Goal: Check status: Check status

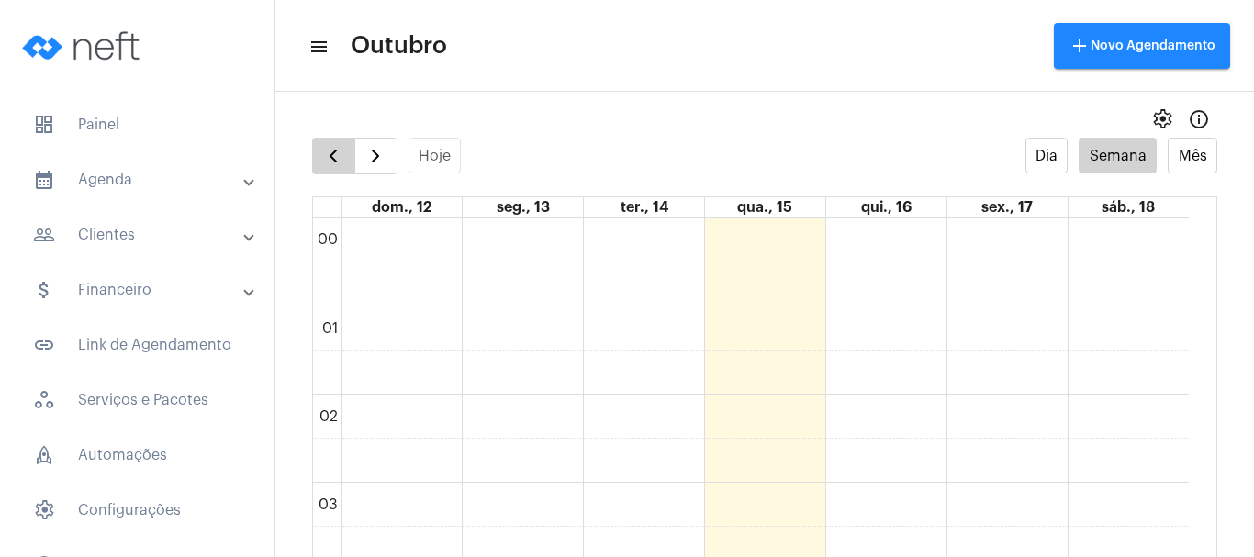
scroll to position [530, 0]
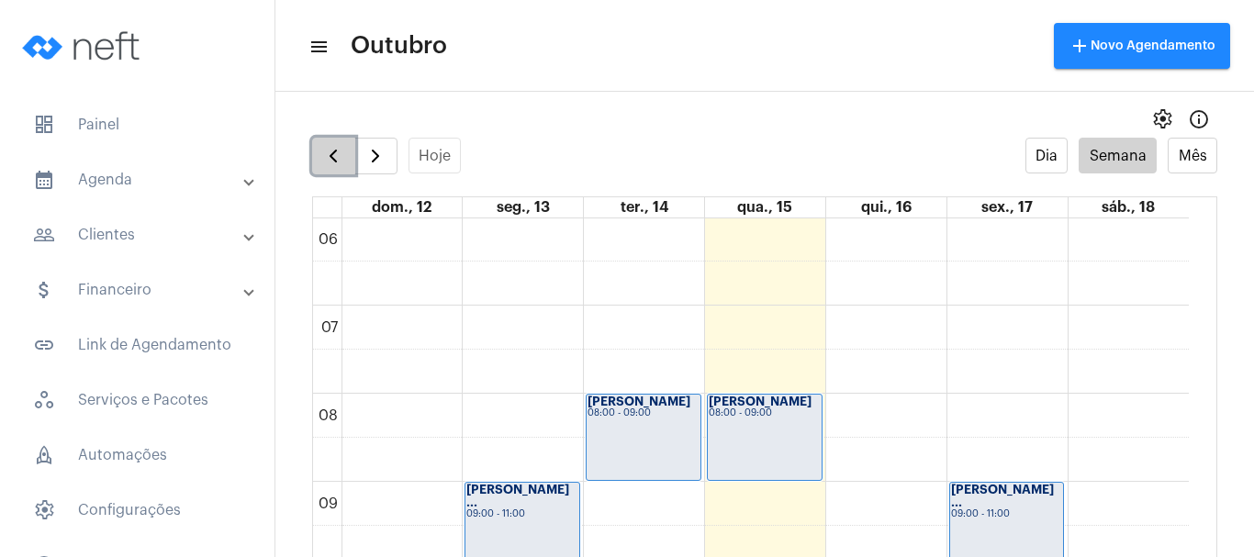
click at [340, 162] on span "button" at bounding box center [333, 156] width 22 height 22
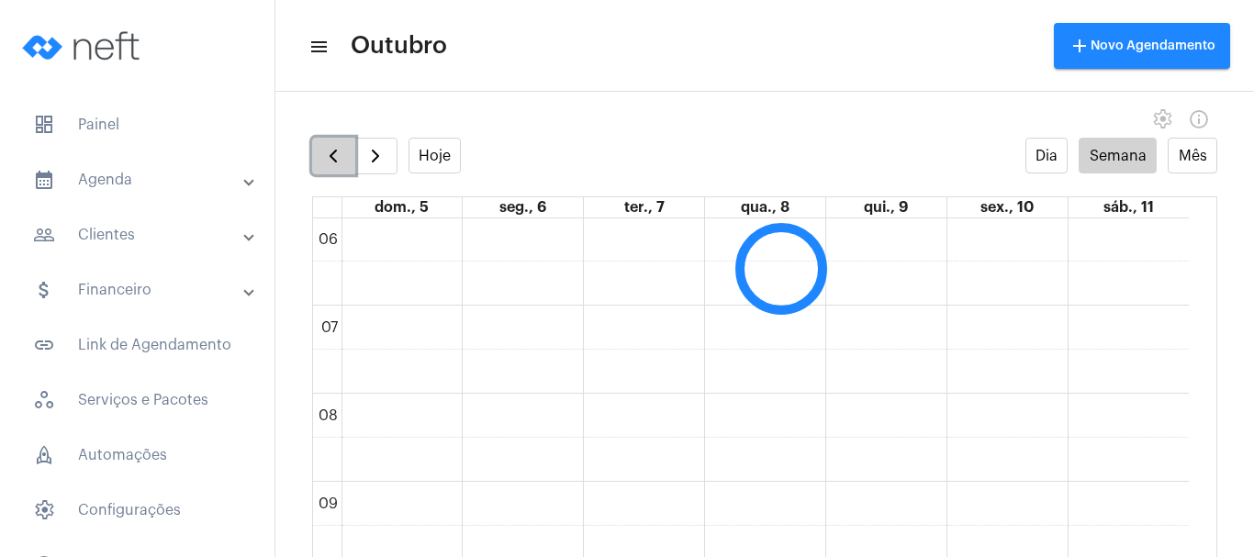
click at [340, 162] on span "button" at bounding box center [333, 156] width 22 height 22
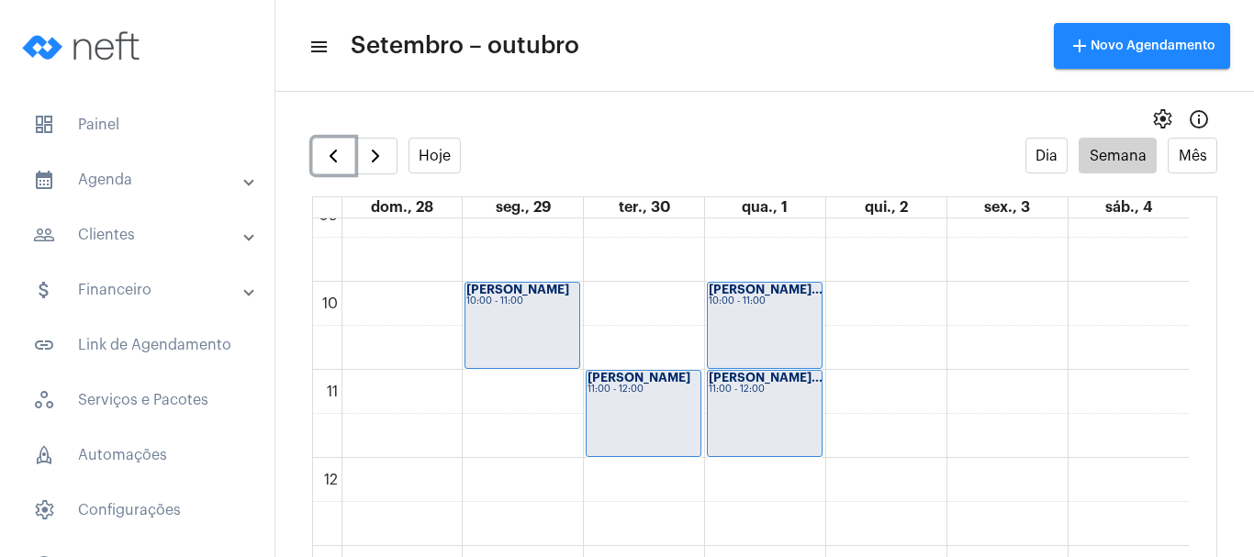
scroll to position [897, 0]
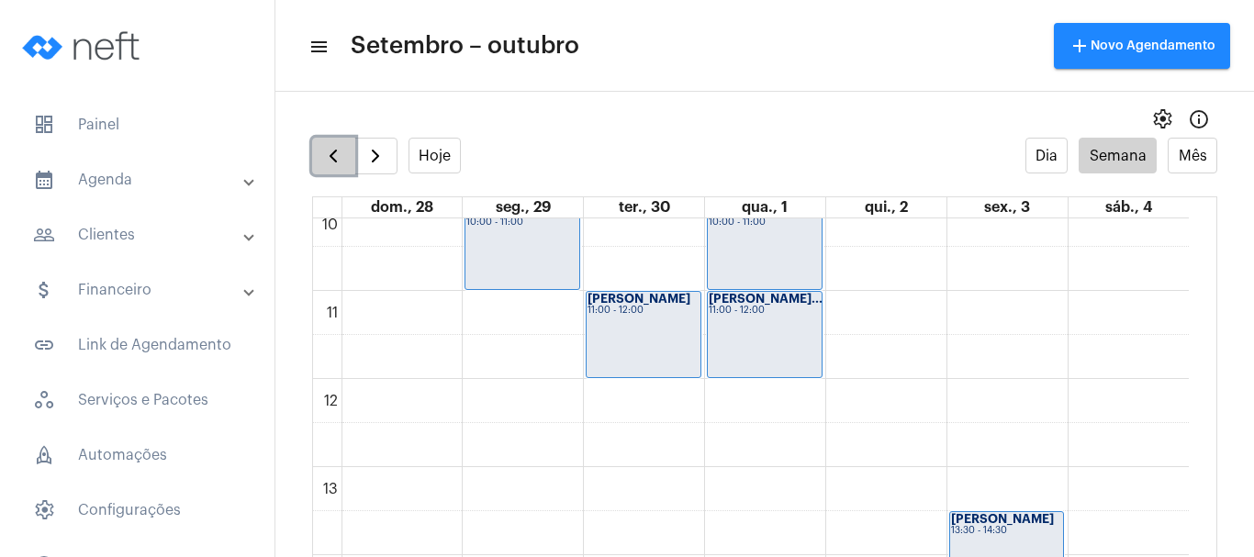
click at [331, 165] on span "button" at bounding box center [333, 156] width 22 height 22
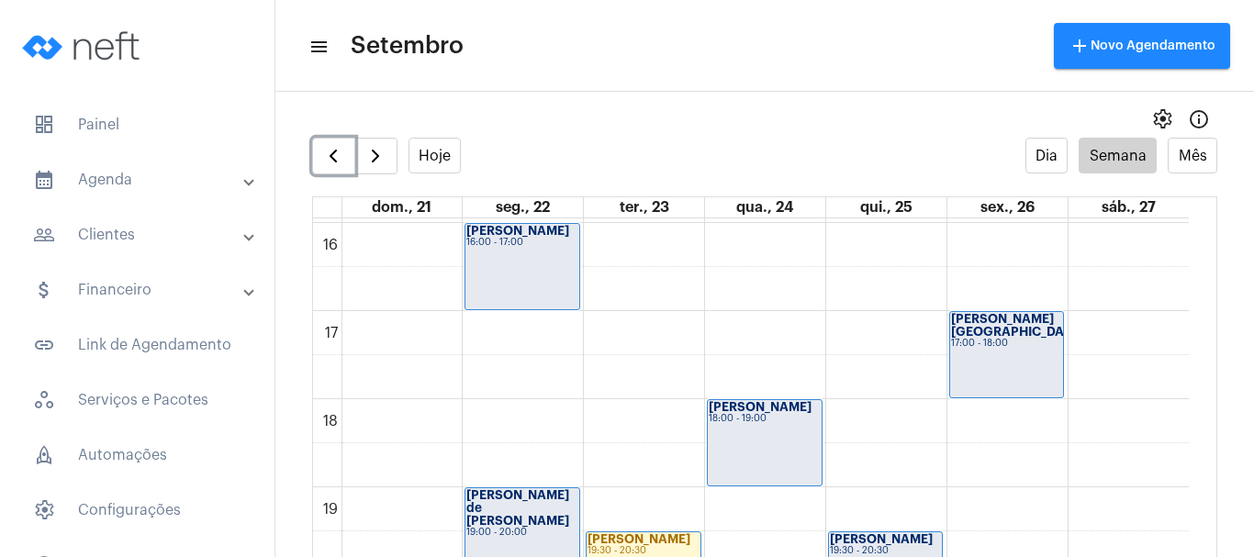
scroll to position [1540, 0]
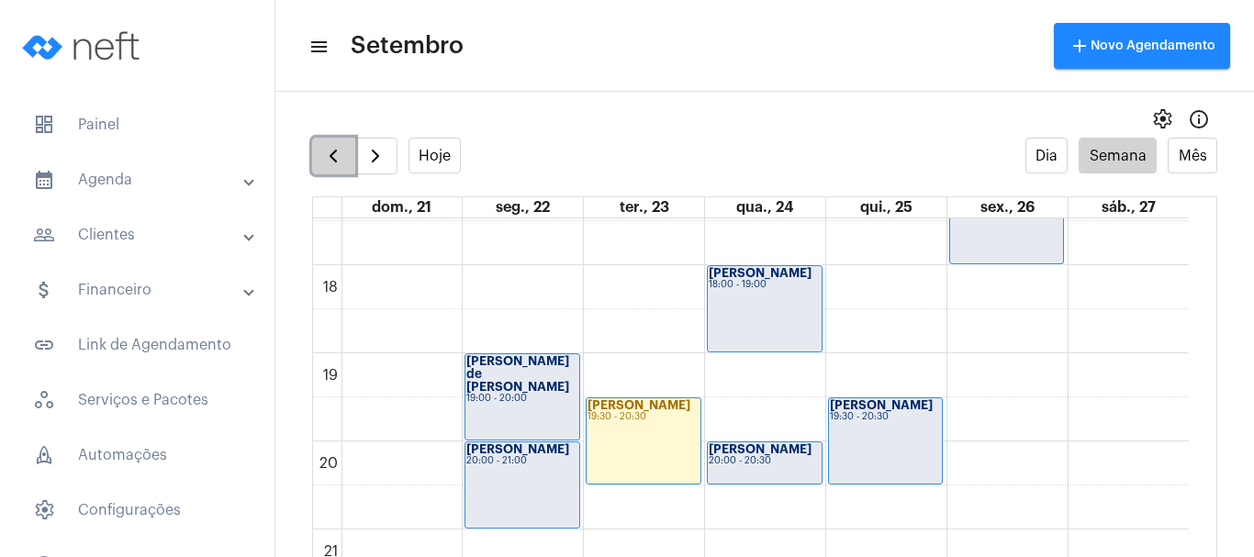
click at [318, 160] on button "button" at bounding box center [333, 156] width 43 height 37
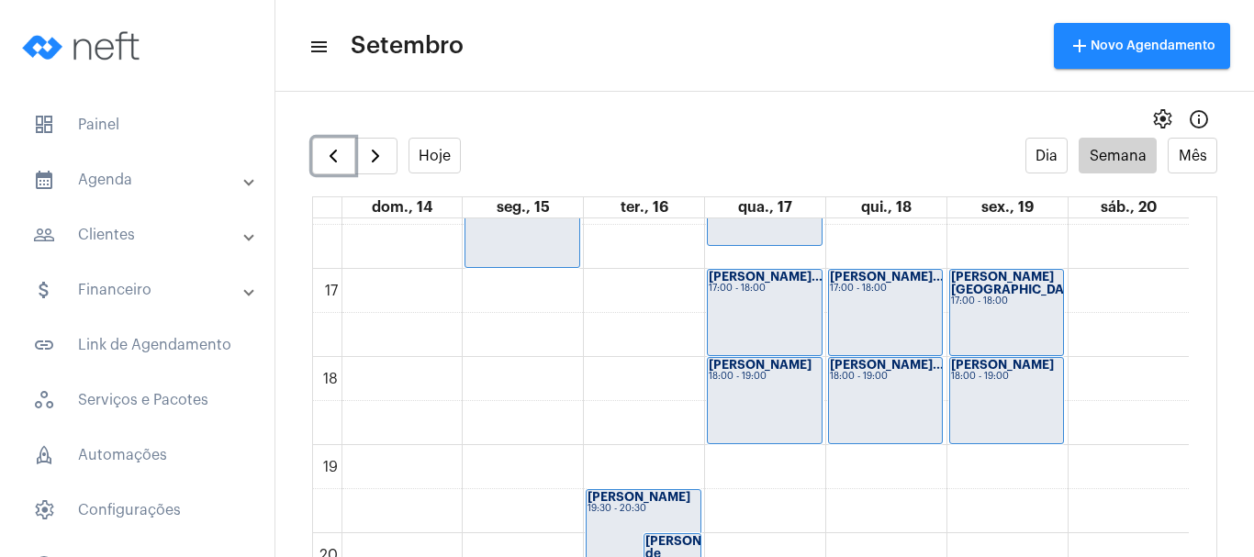
scroll to position [1540, 0]
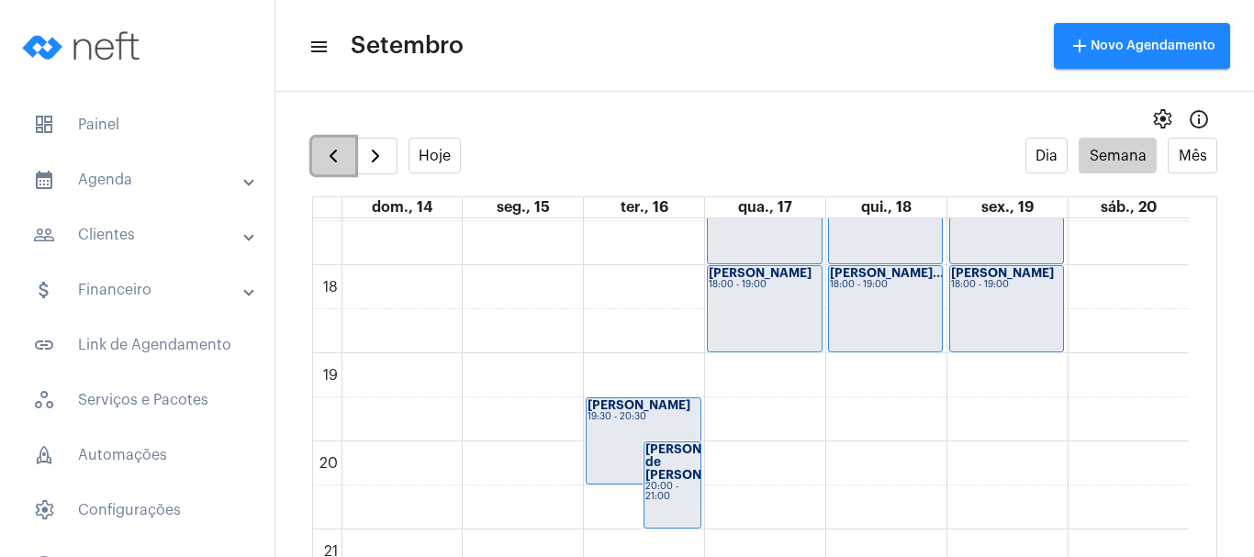
click at [325, 165] on span "button" at bounding box center [333, 156] width 22 height 22
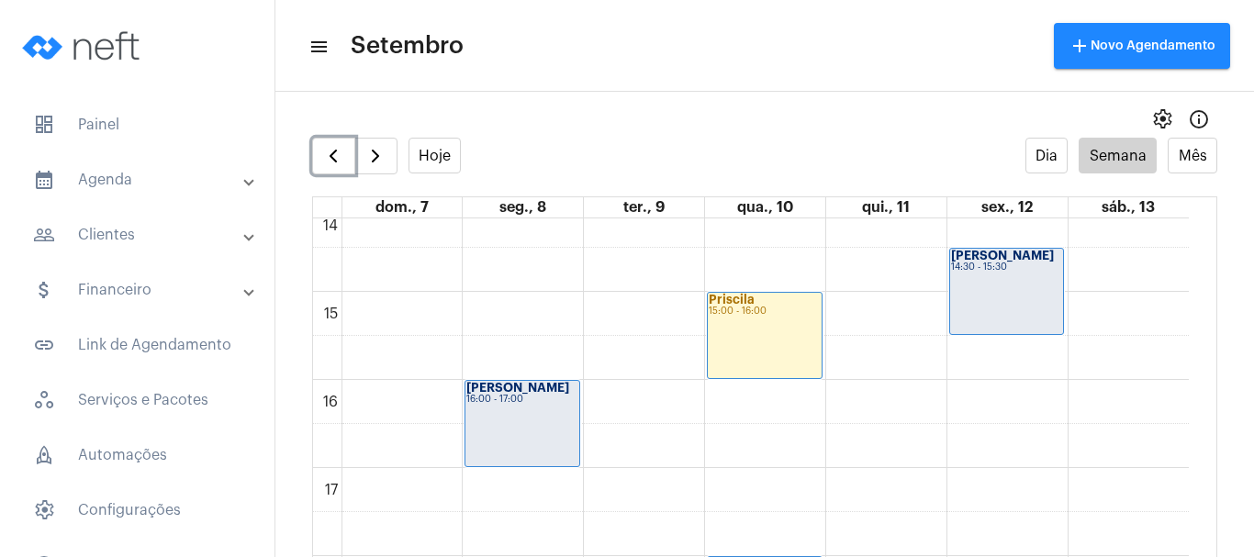
scroll to position [1264, 0]
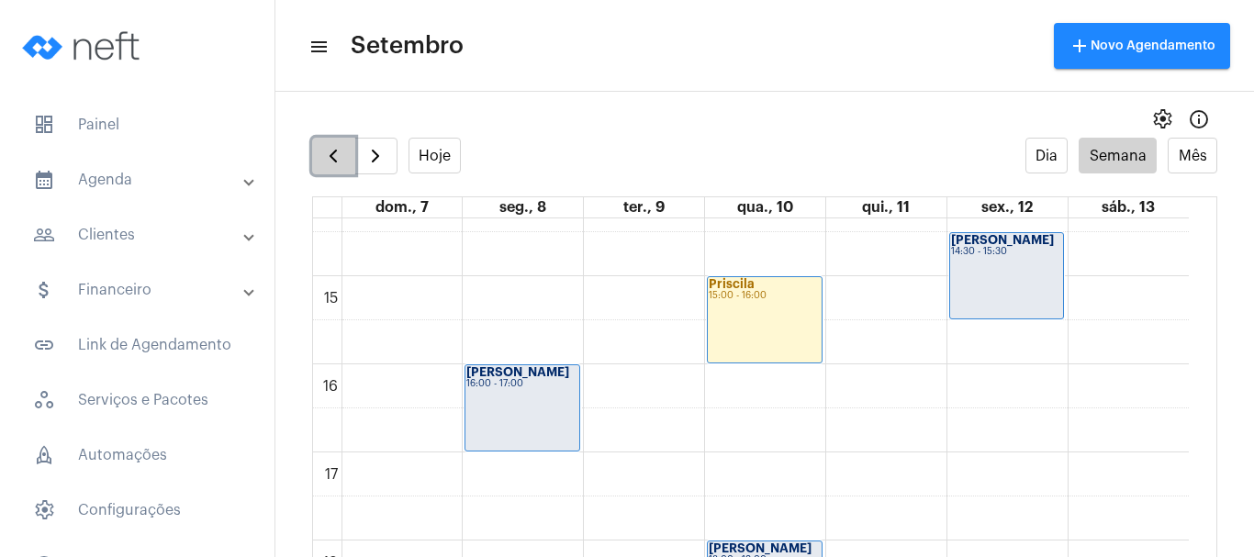
click at [322, 157] on span "button" at bounding box center [333, 156] width 22 height 22
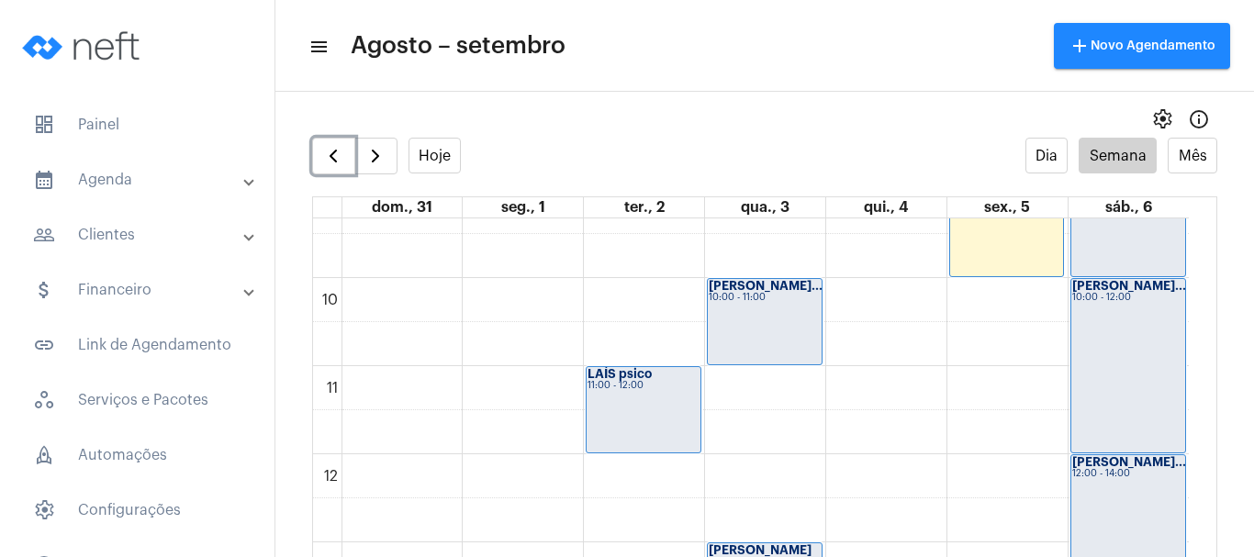
scroll to position [805, 0]
